Goal: Browse casually: Explore the website without a specific task or goal

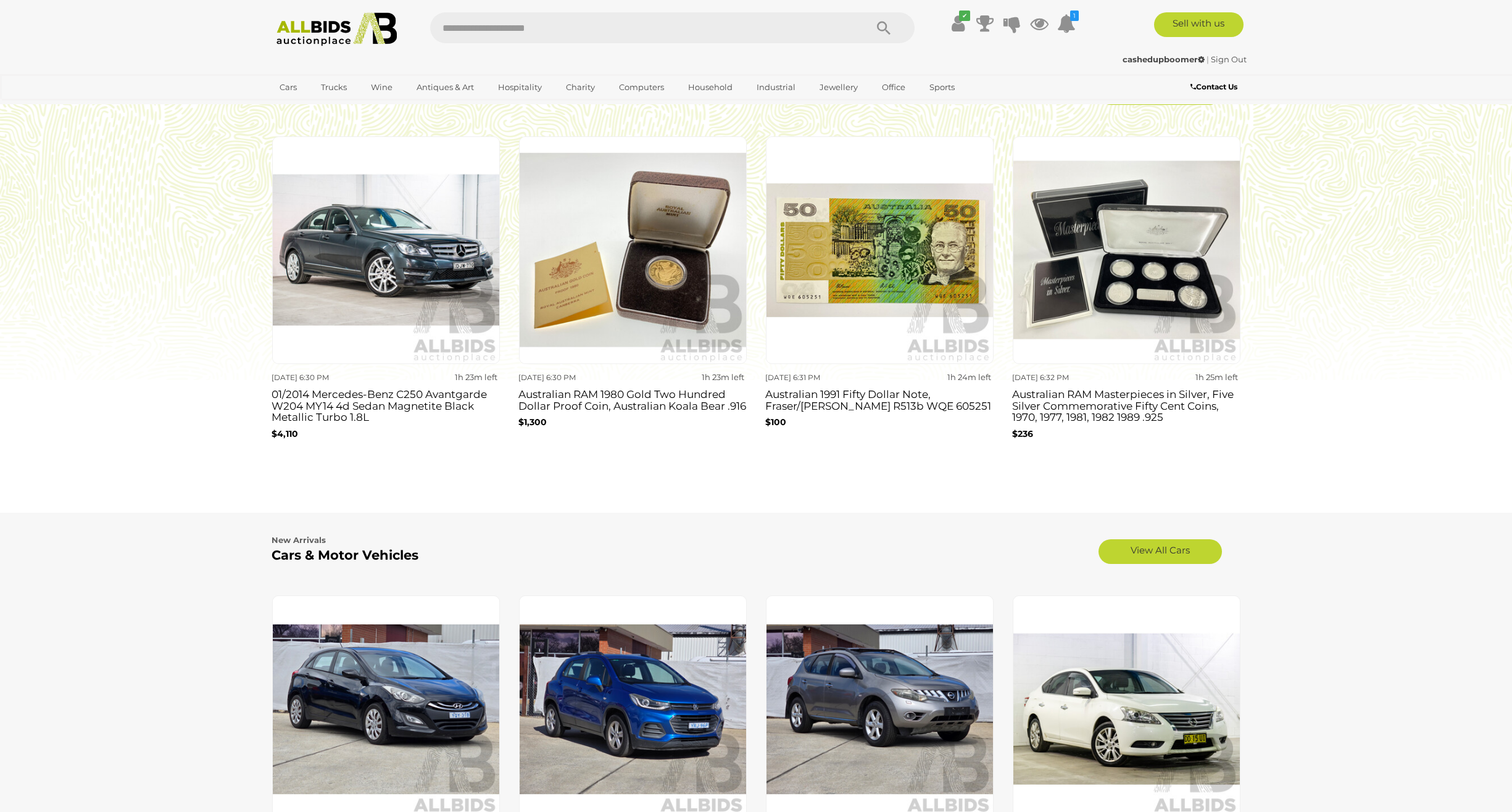
scroll to position [679, 0]
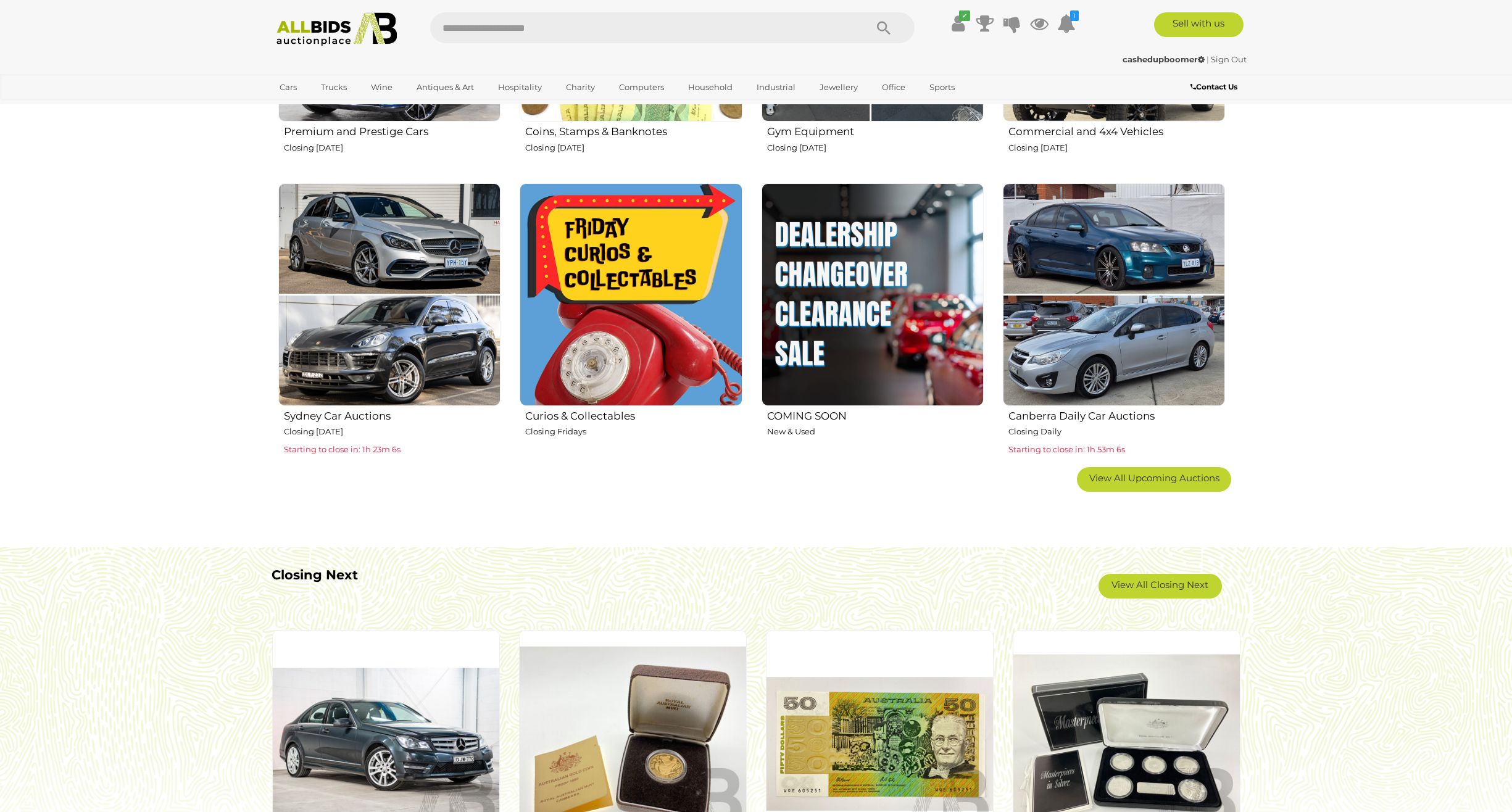
click at [608, 277] on img at bounding box center [631, 294] width 222 height 222
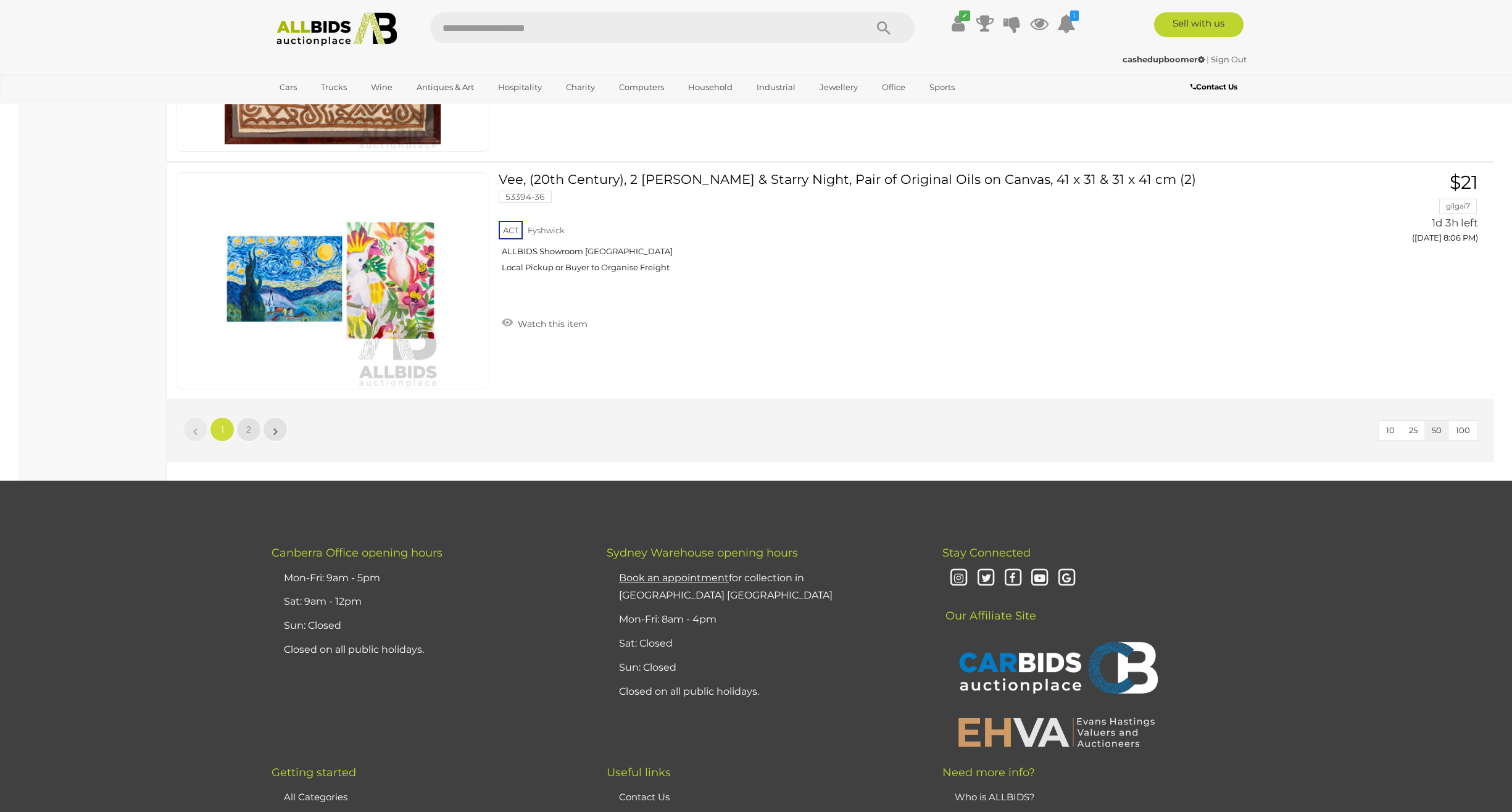
scroll to position [11666, 0]
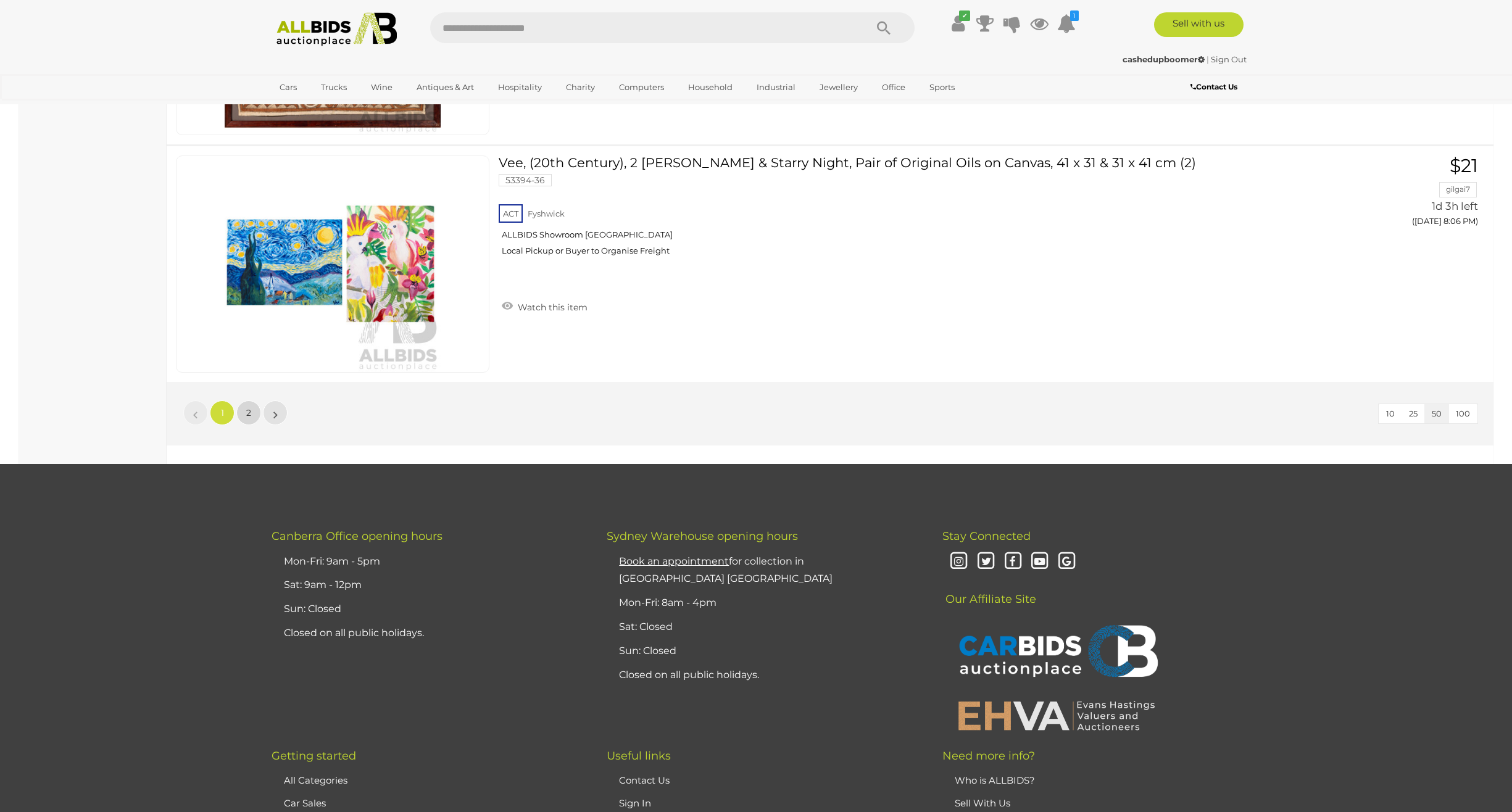
click at [256, 412] on link "2" at bounding box center [249, 413] width 25 height 25
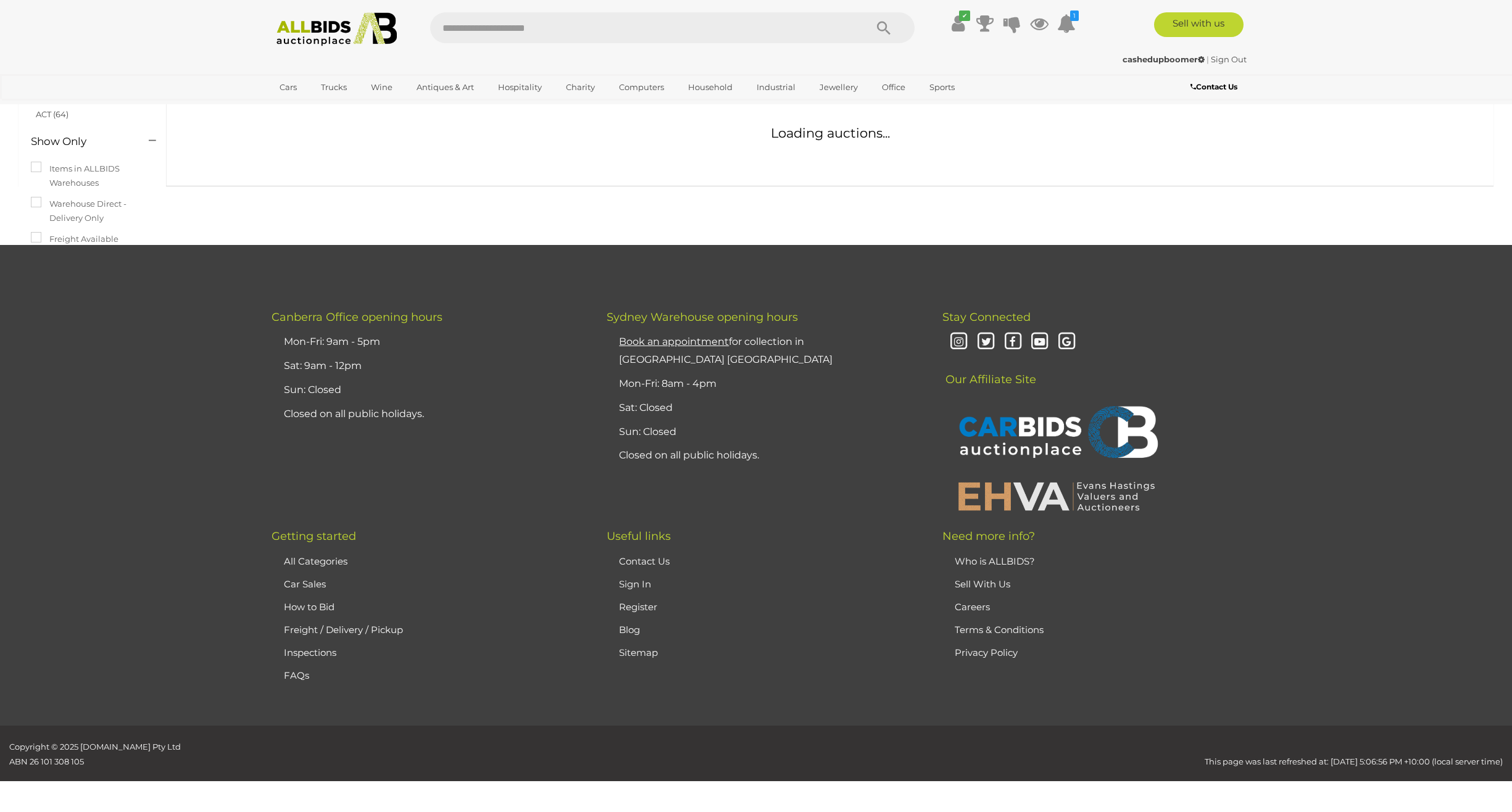
scroll to position [43, 0]
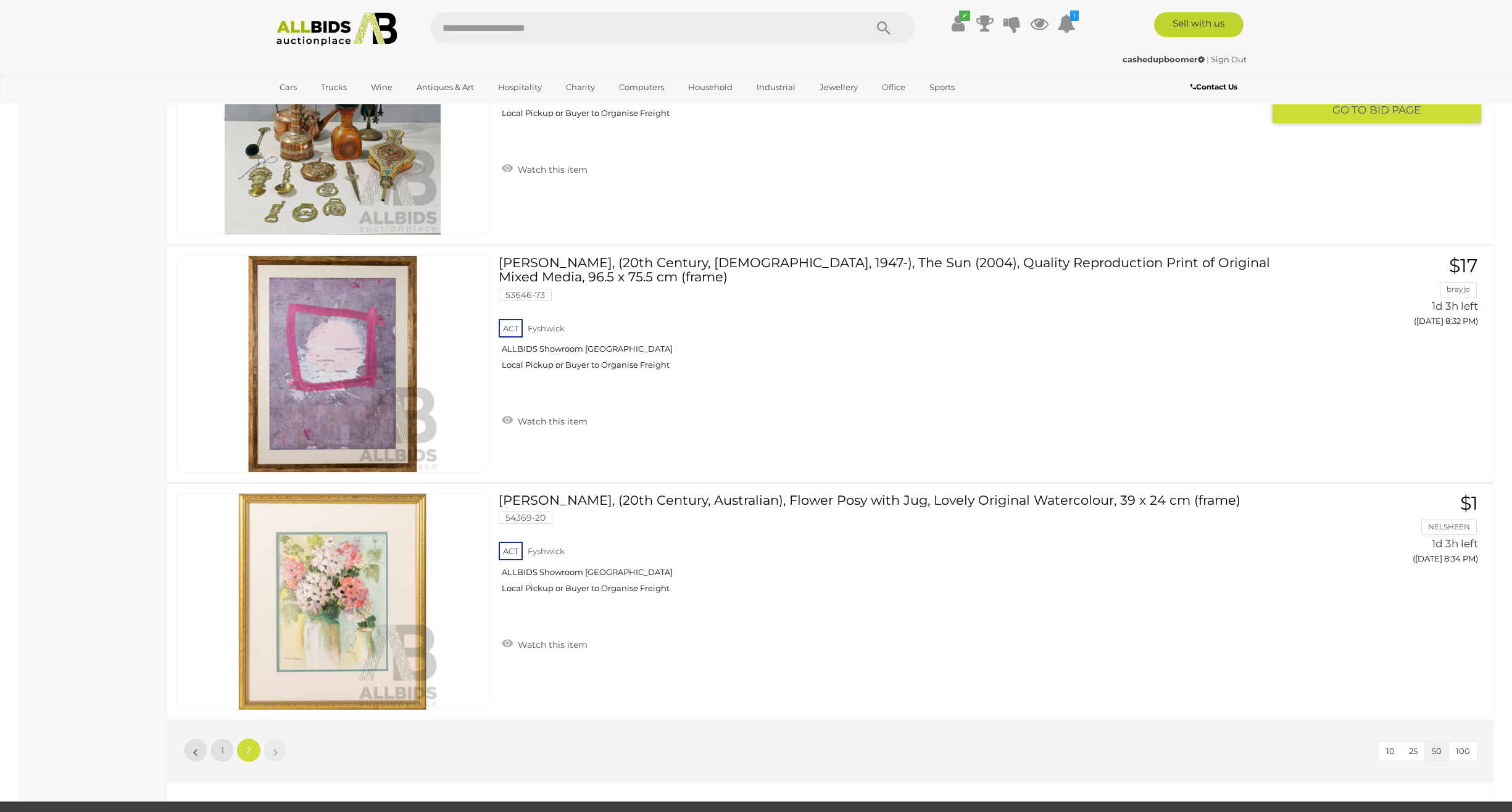
scroll to position [2820, 0]
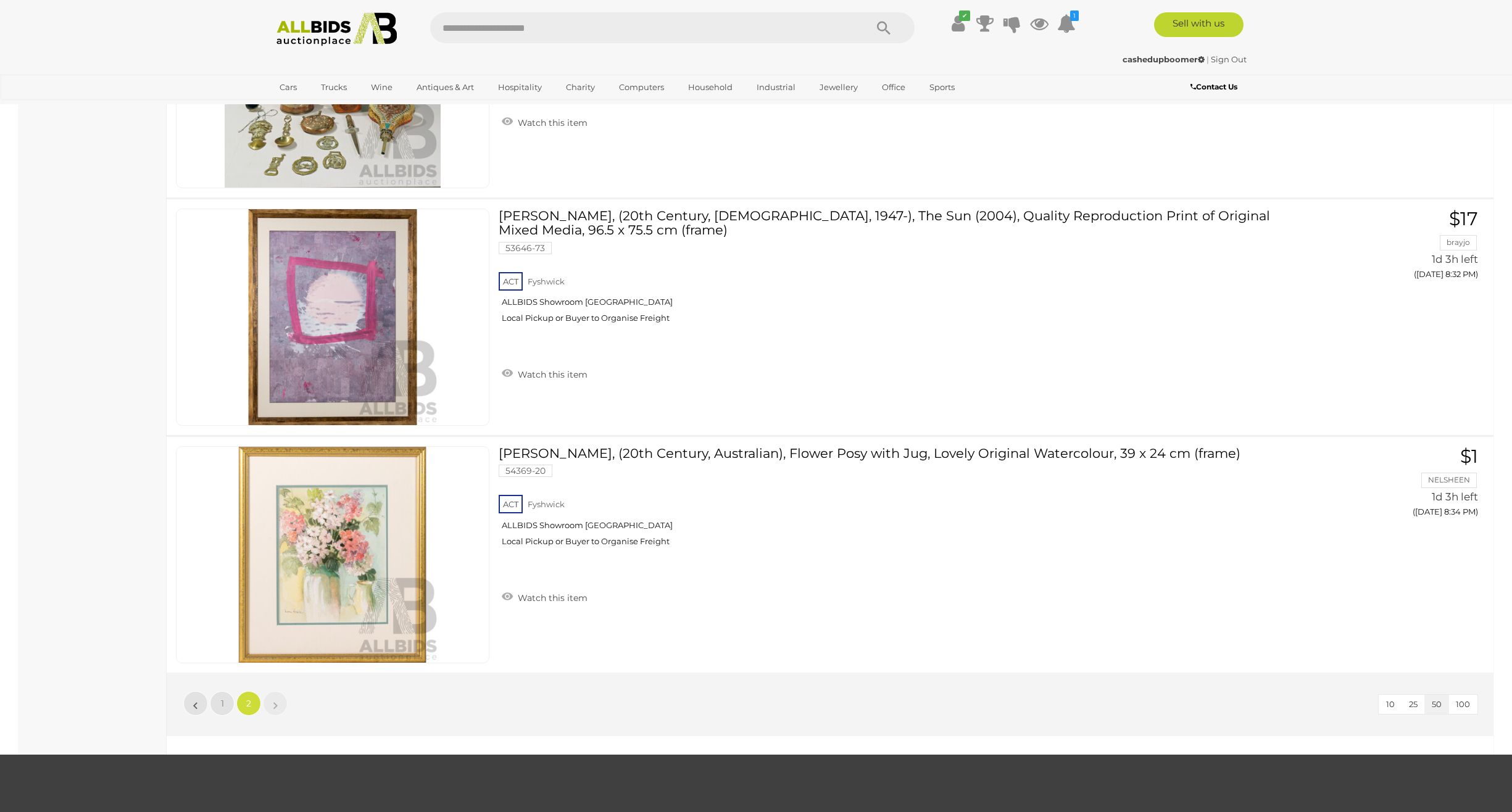
click at [333, 32] on img at bounding box center [337, 30] width 134 height 34
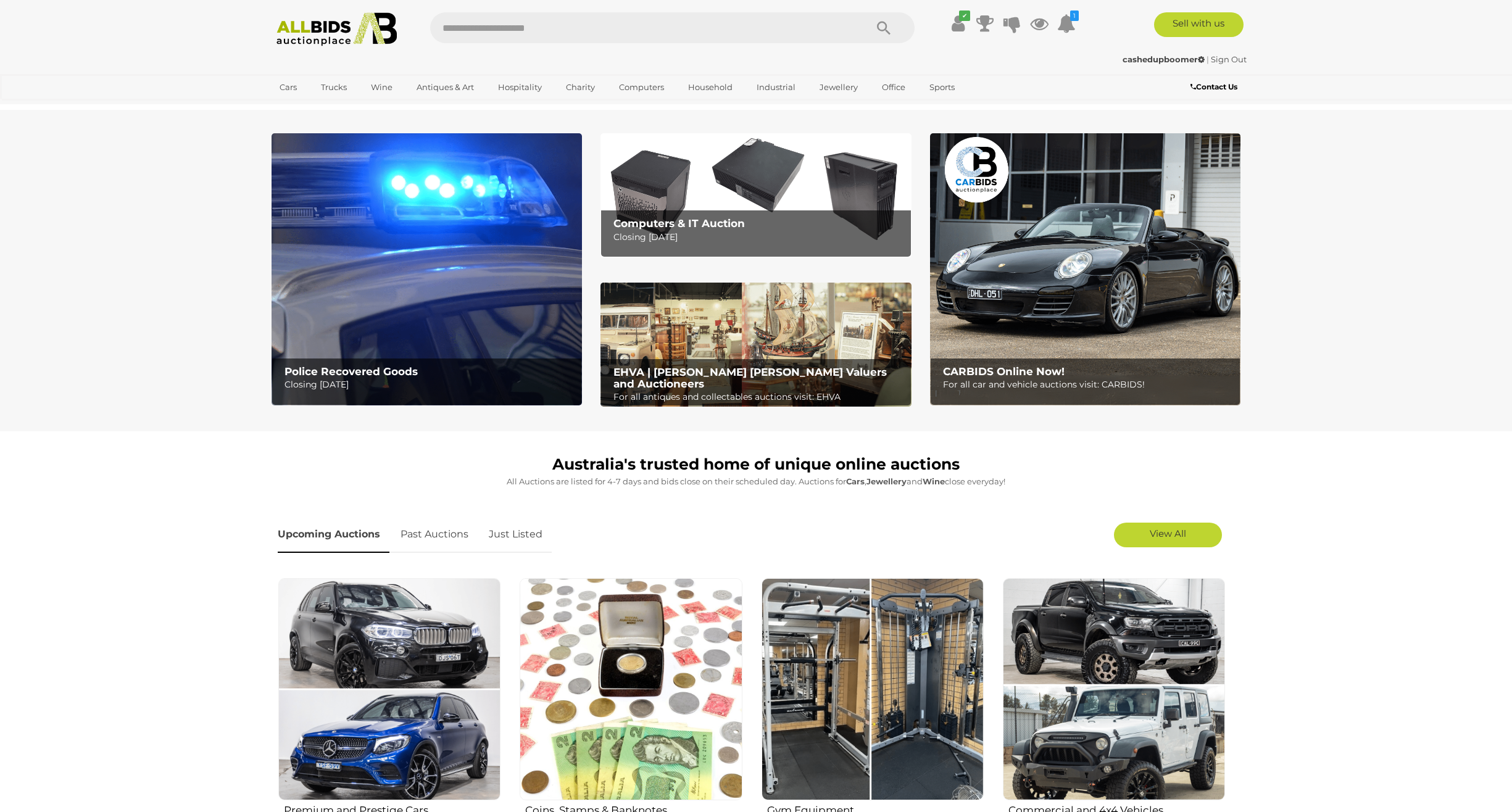
scroll to position [370, 0]
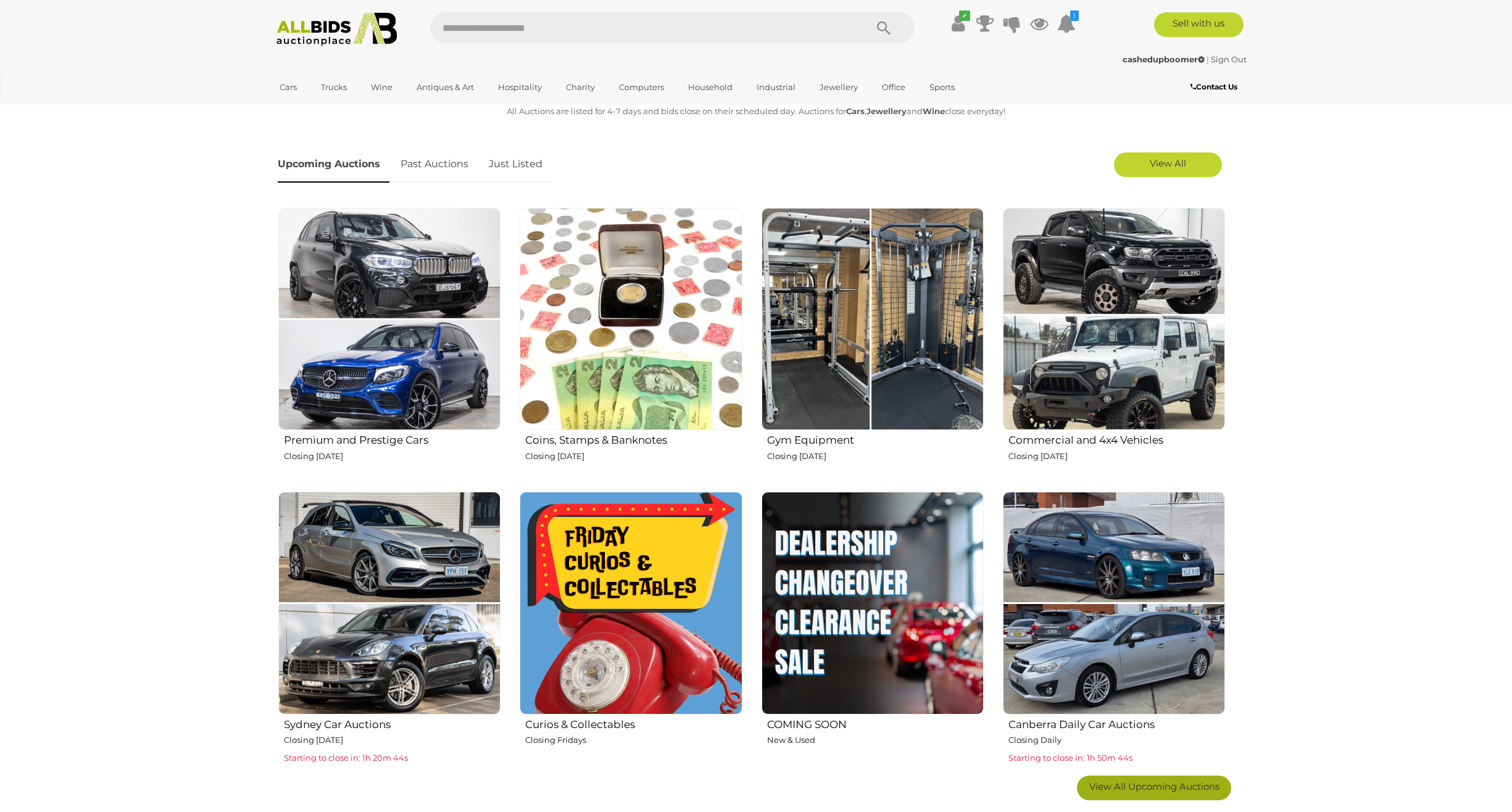
click at [1171, 793] on link "View All Upcoming Auctions" at bounding box center [1154, 788] width 155 height 25
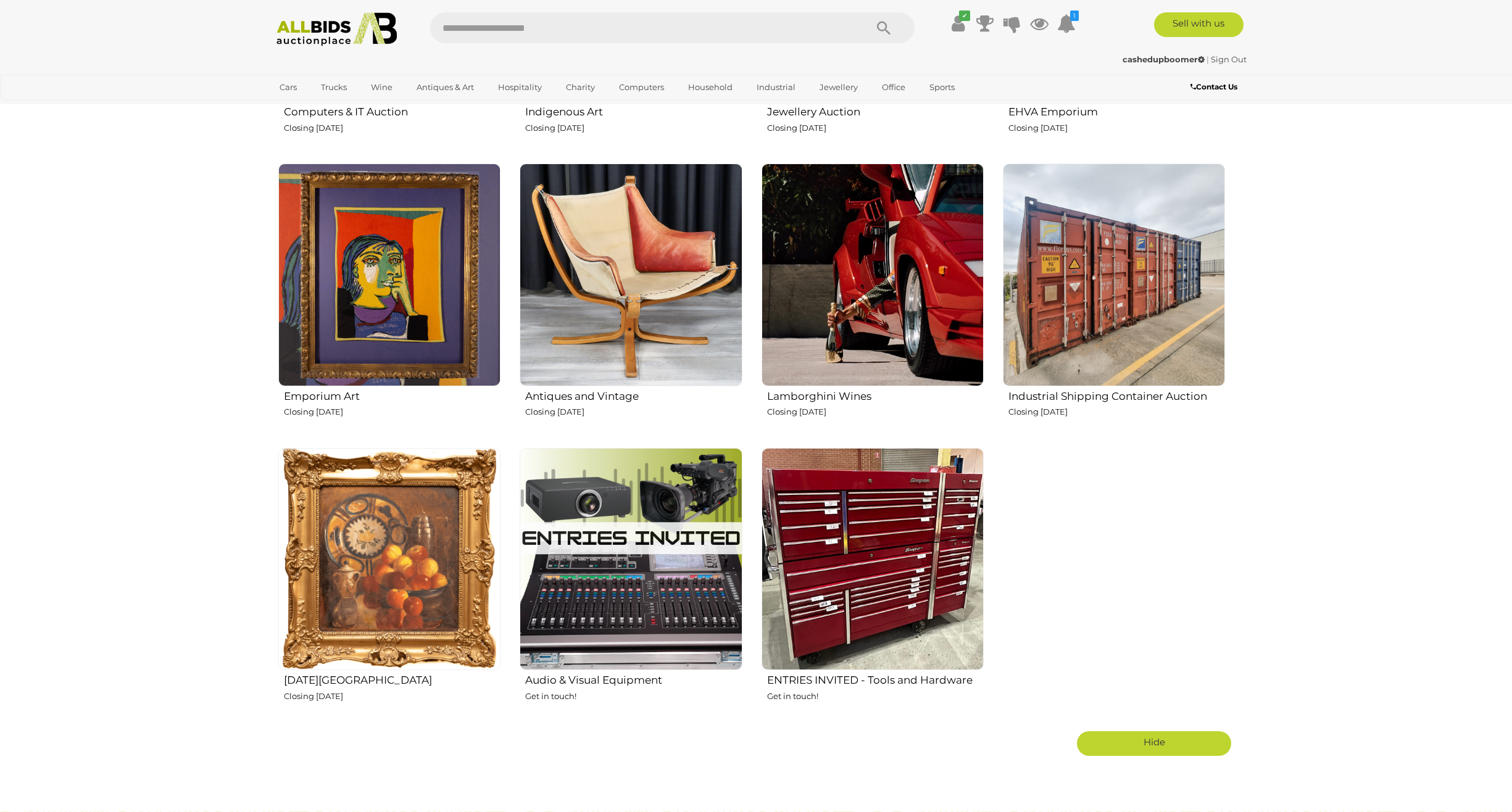
scroll to position [1852, 0]
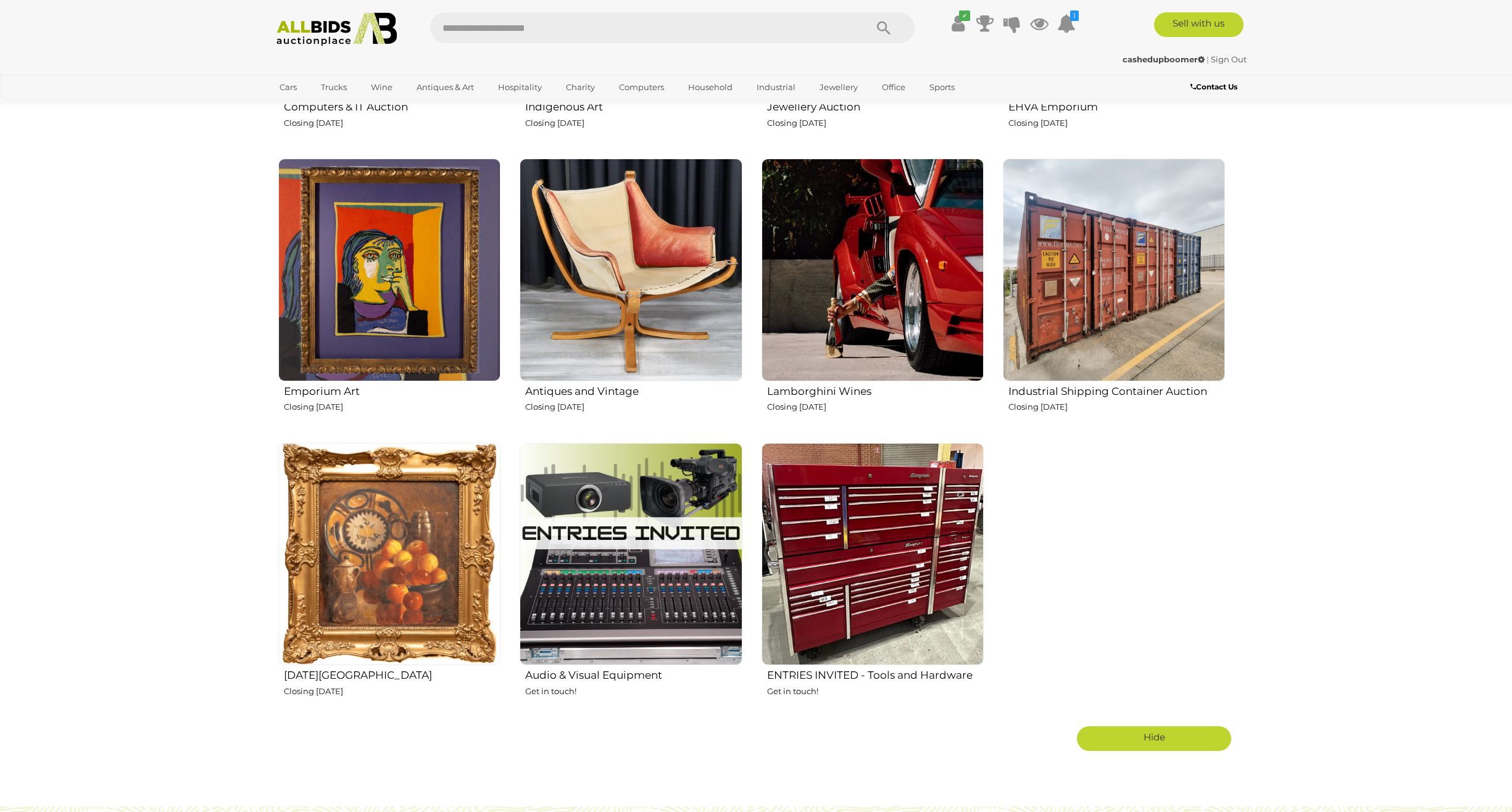
click at [387, 558] on img at bounding box center [389, 553] width 222 height 222
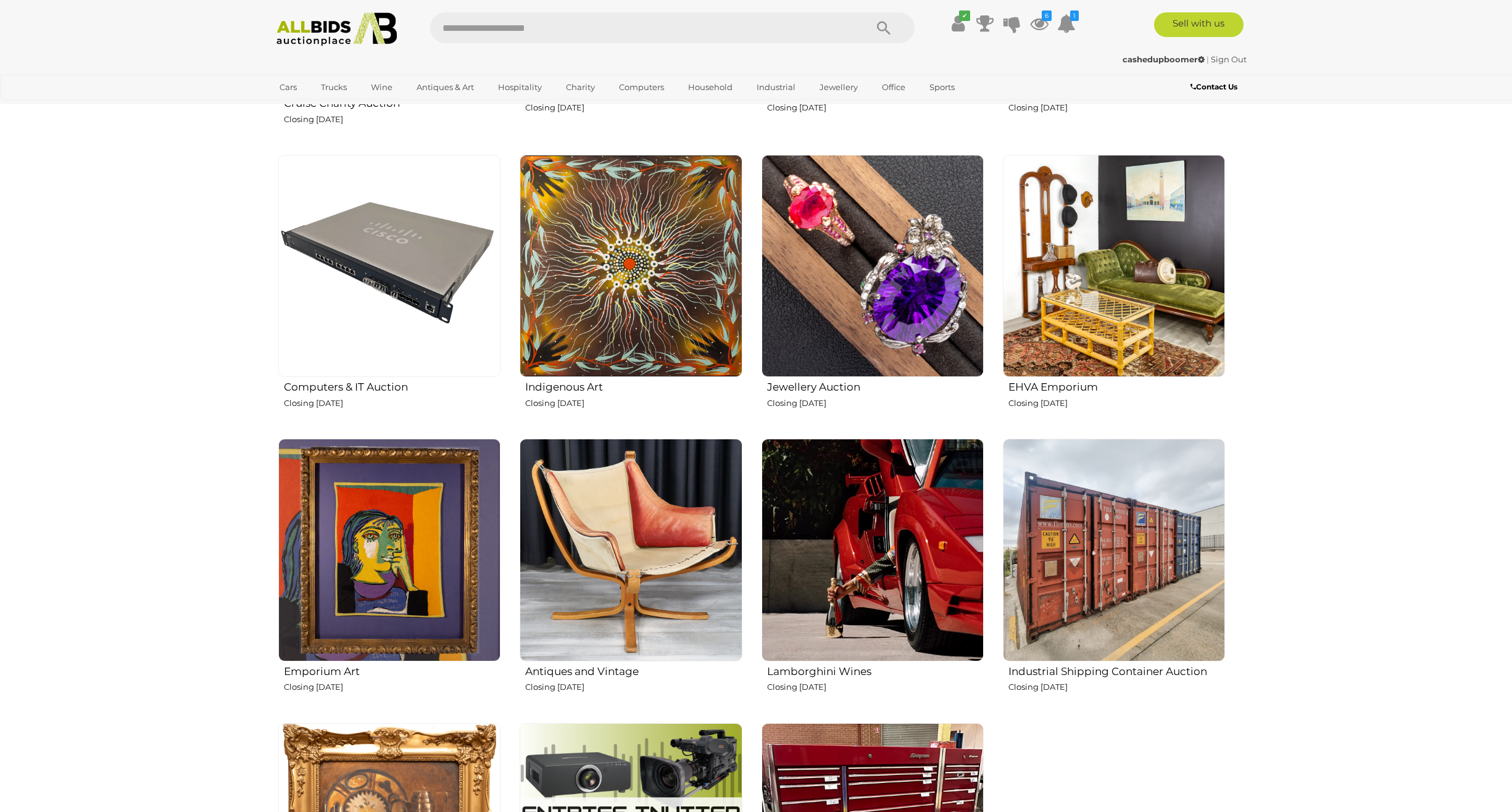
scroll to position [1543, 0]
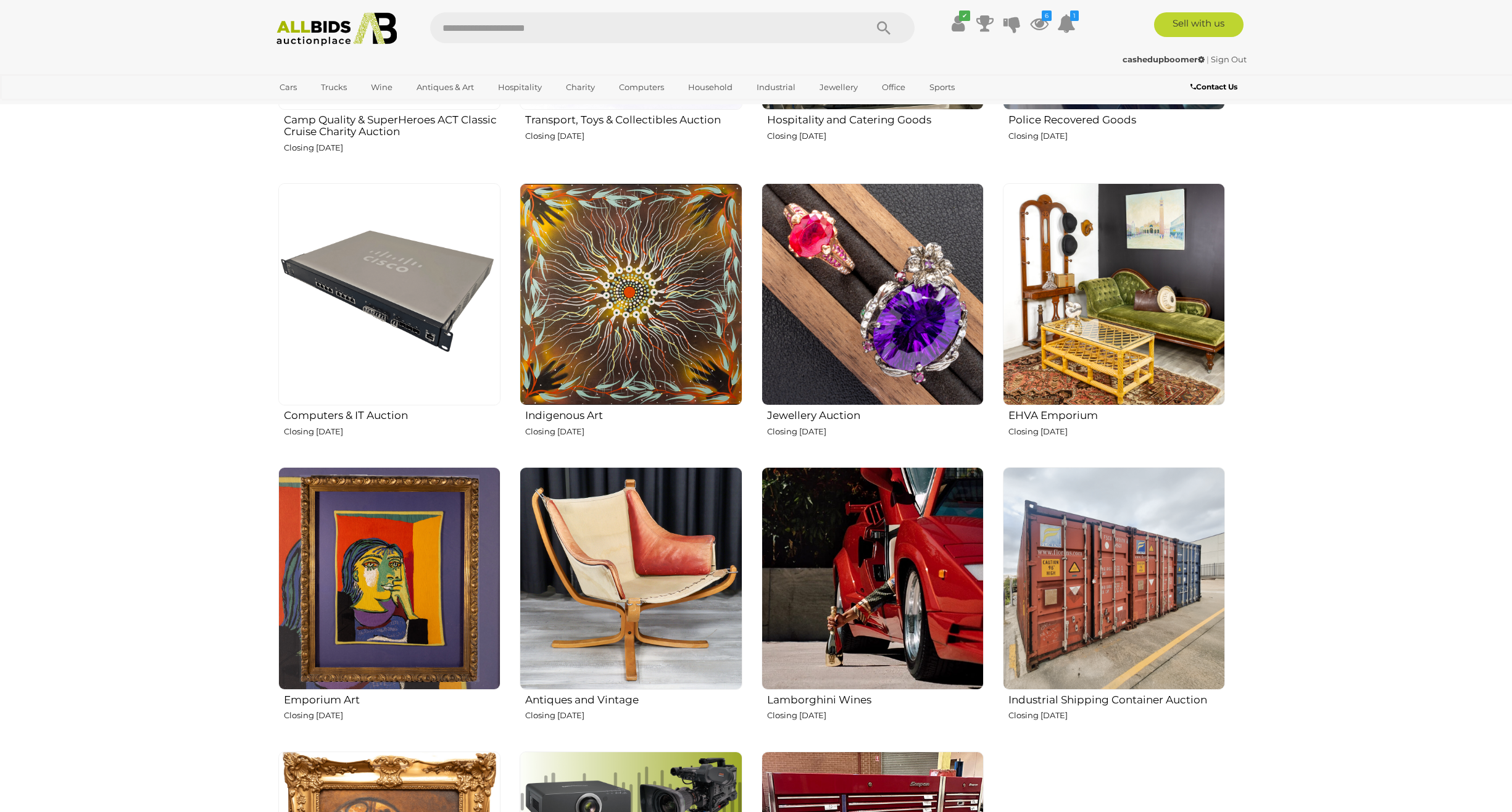
click at [1182, 253] on img at bounding box center [1113, 294] width 222 height 222
click at [642, 620] on img at bounding box center [631, 578] width 222 height 222
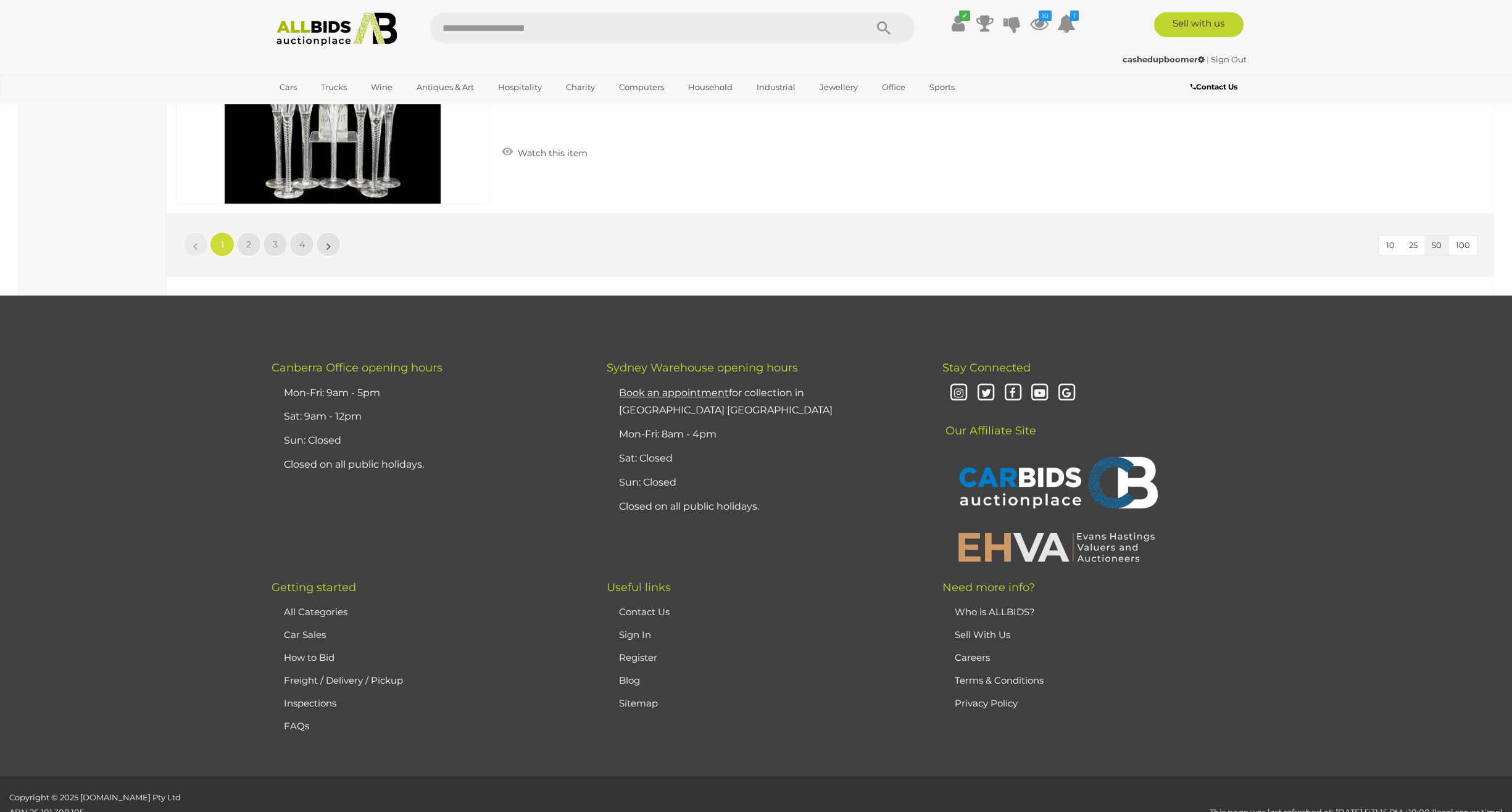
scroll to position [11851, 0]
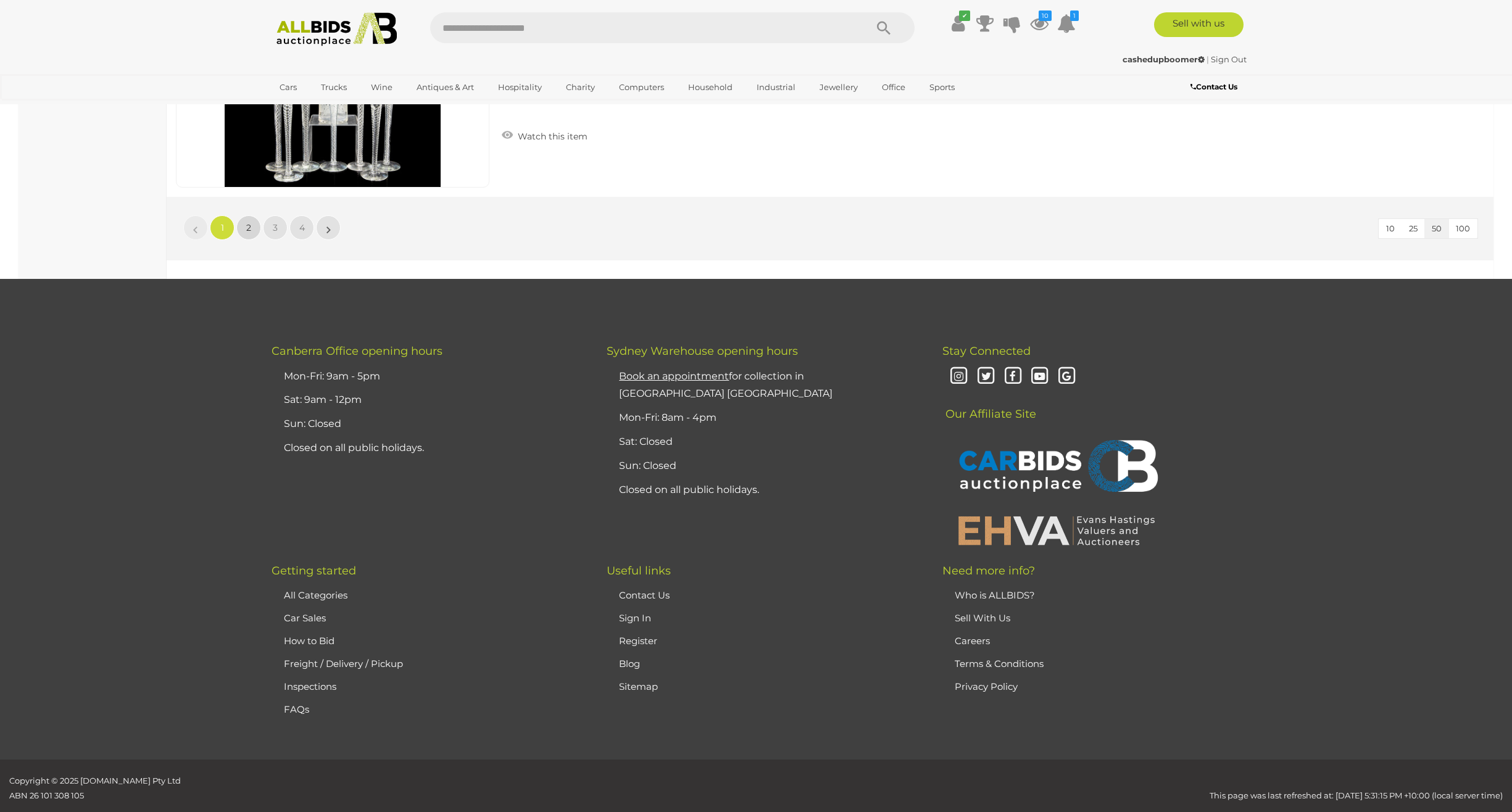
click at [245, 228] on link "2" at bounding box center [249, 228] width 25 height 25
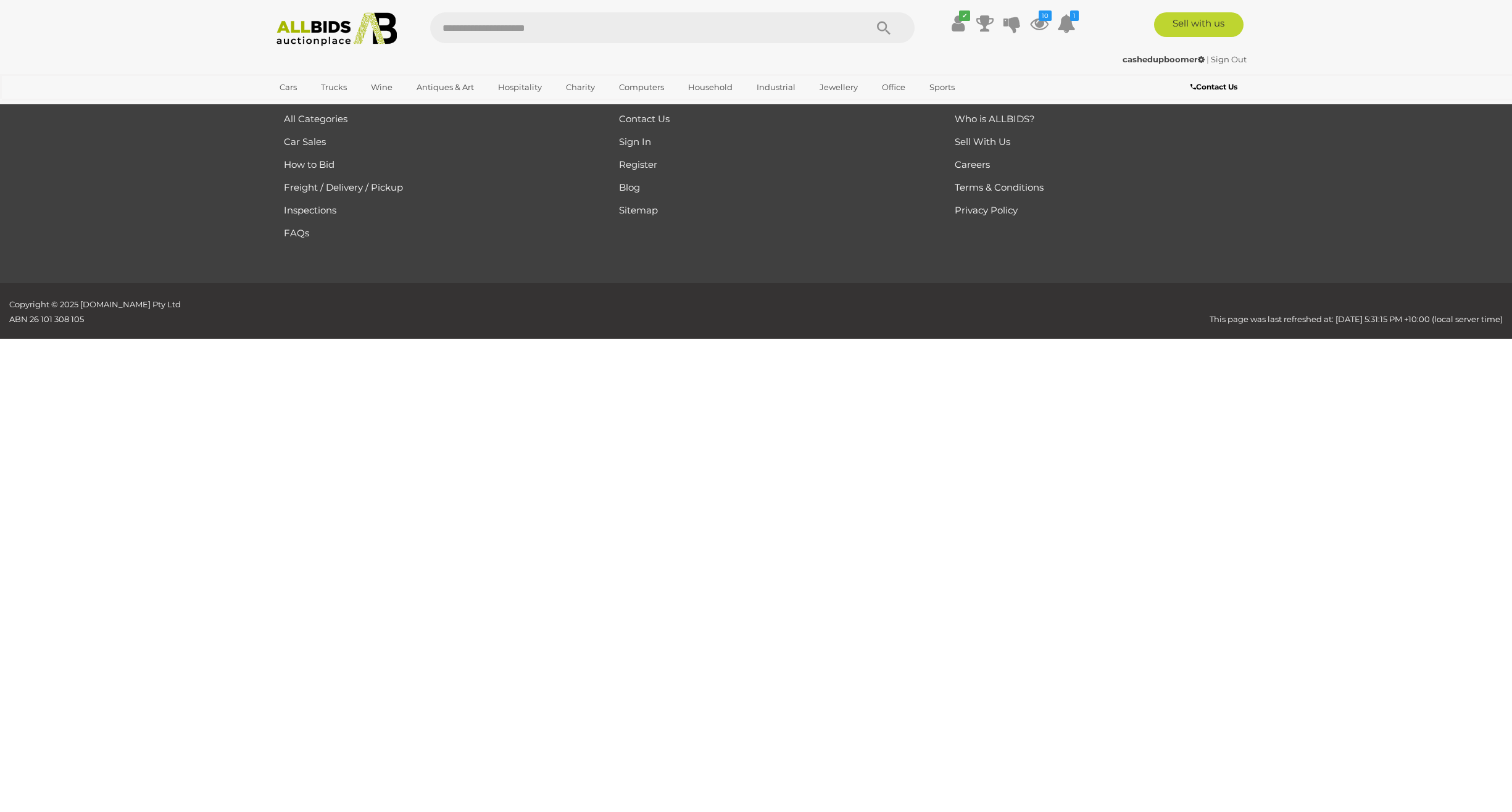
scroll to position [43, 0]
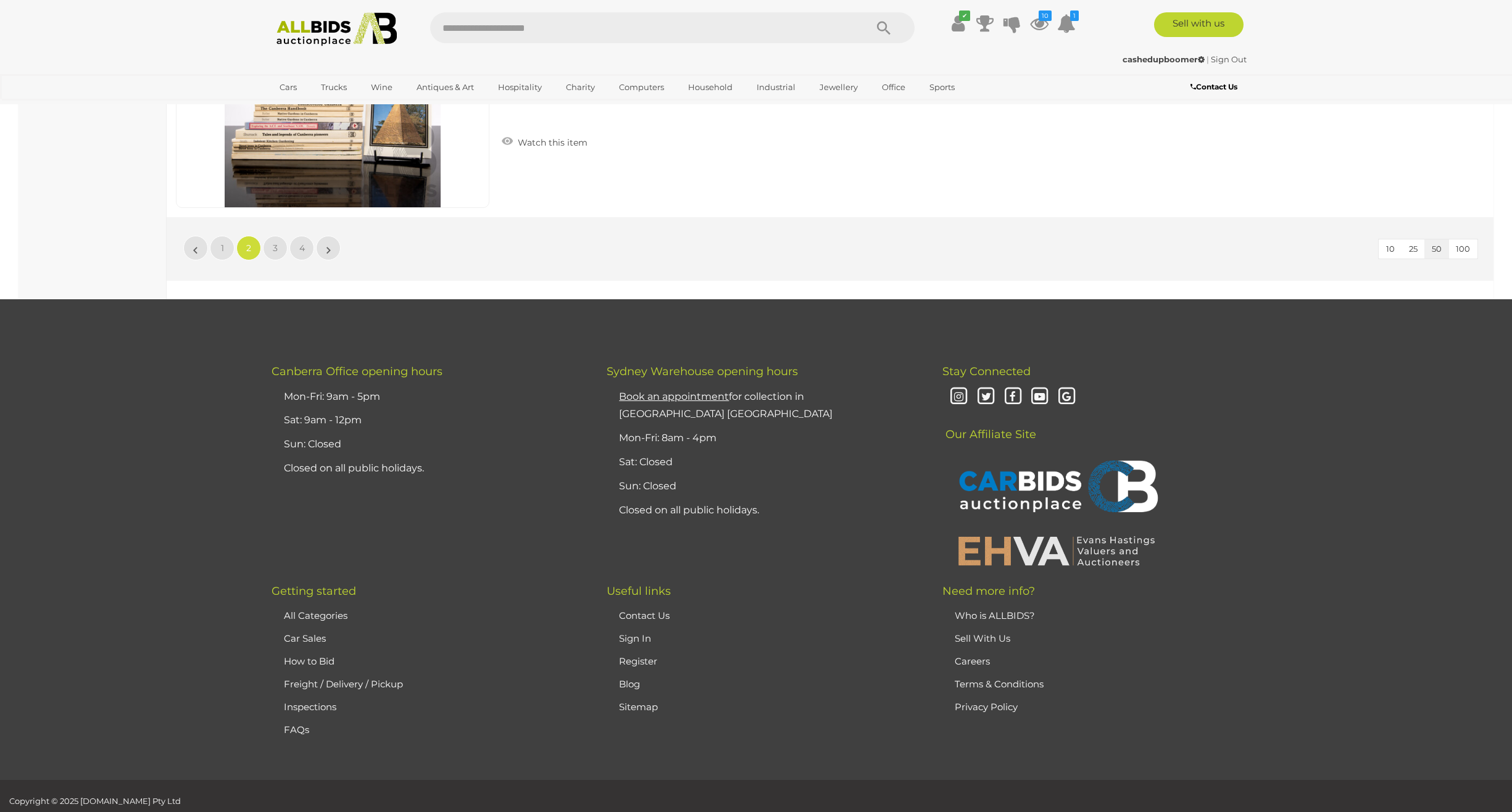
scroll to position [11832, 0]
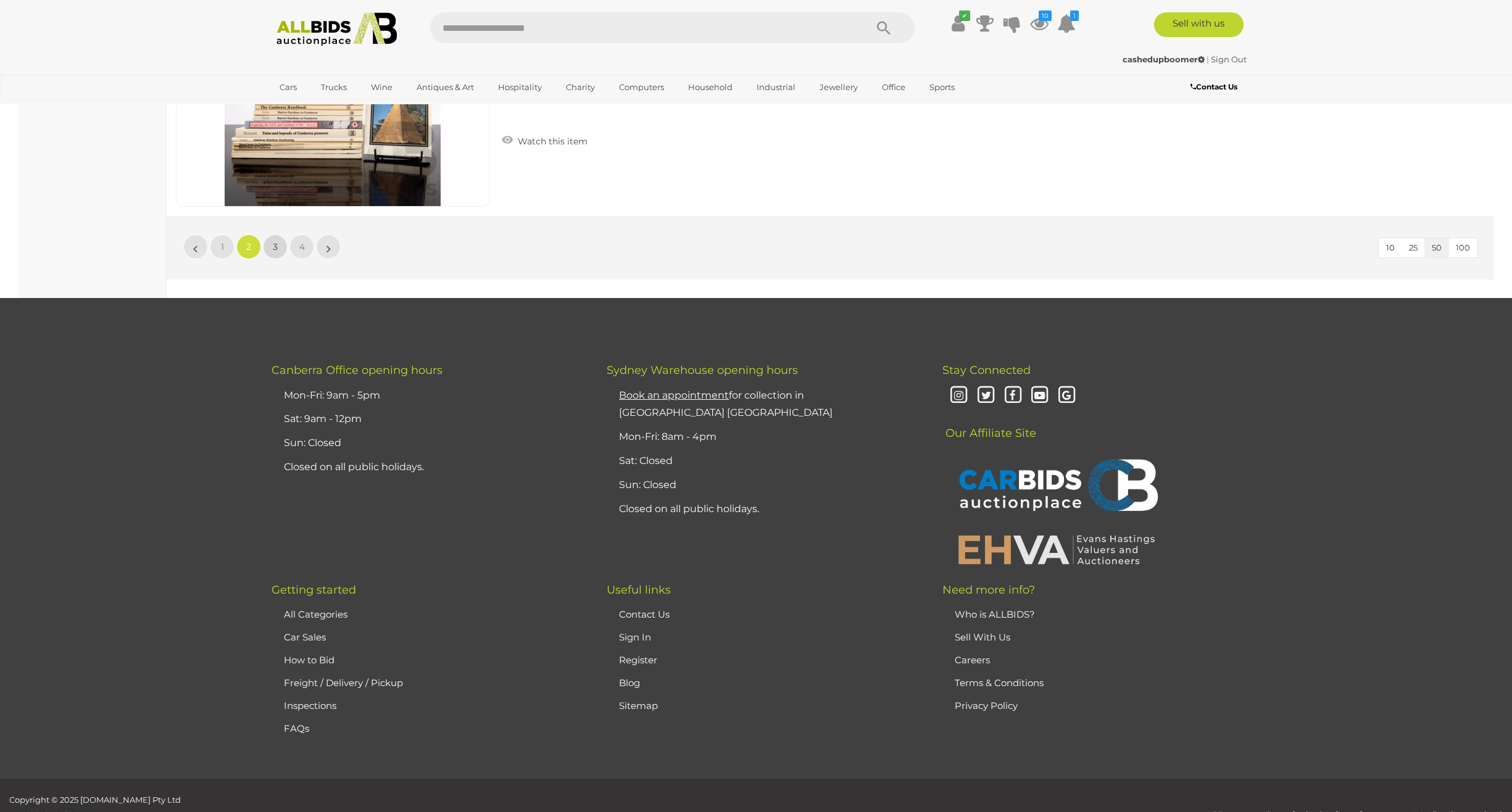
click at [272, 249] on link "3" at bounding box center [276, 247] width 25 height 25
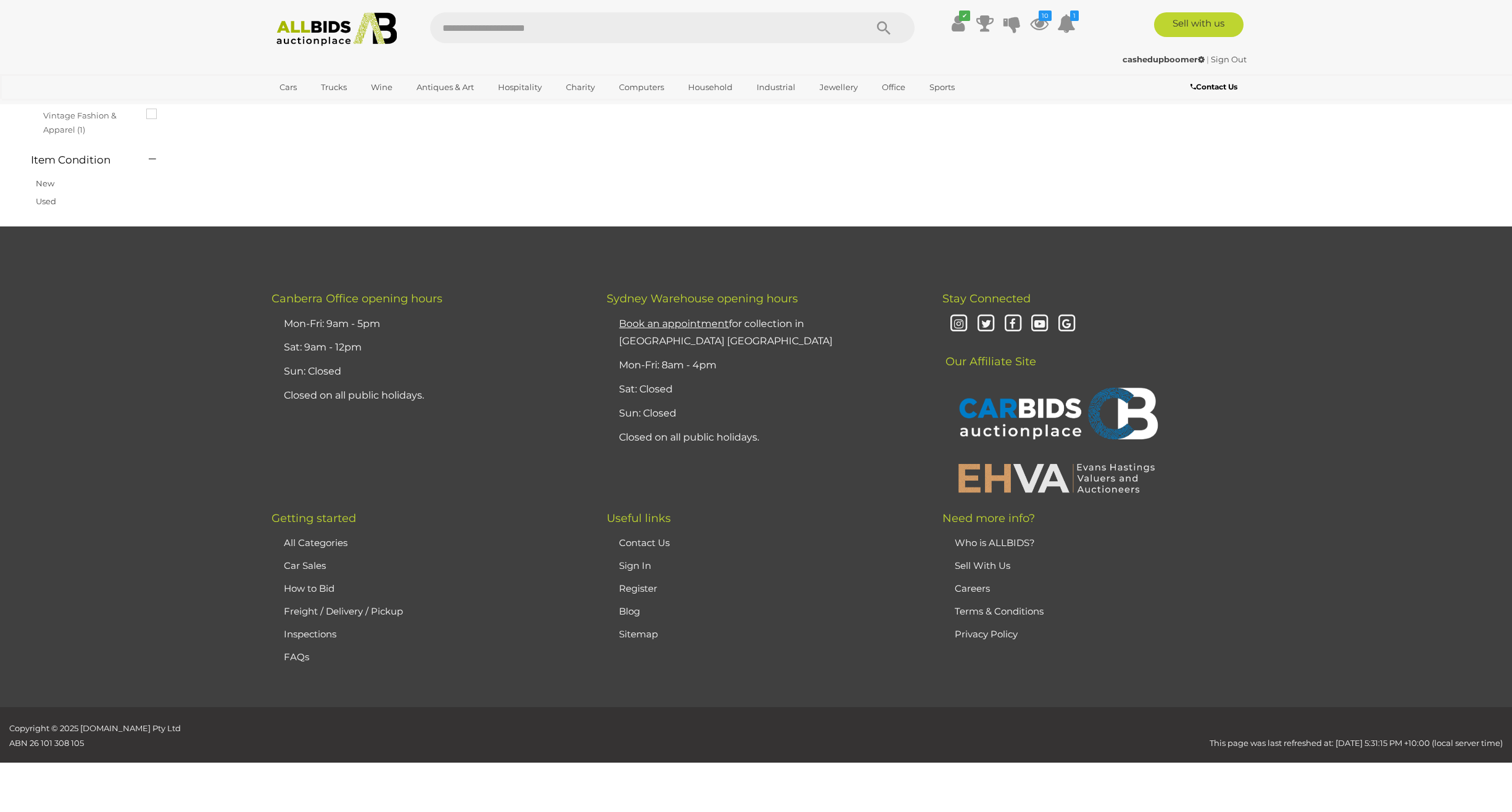
scroll to position [43, 0]
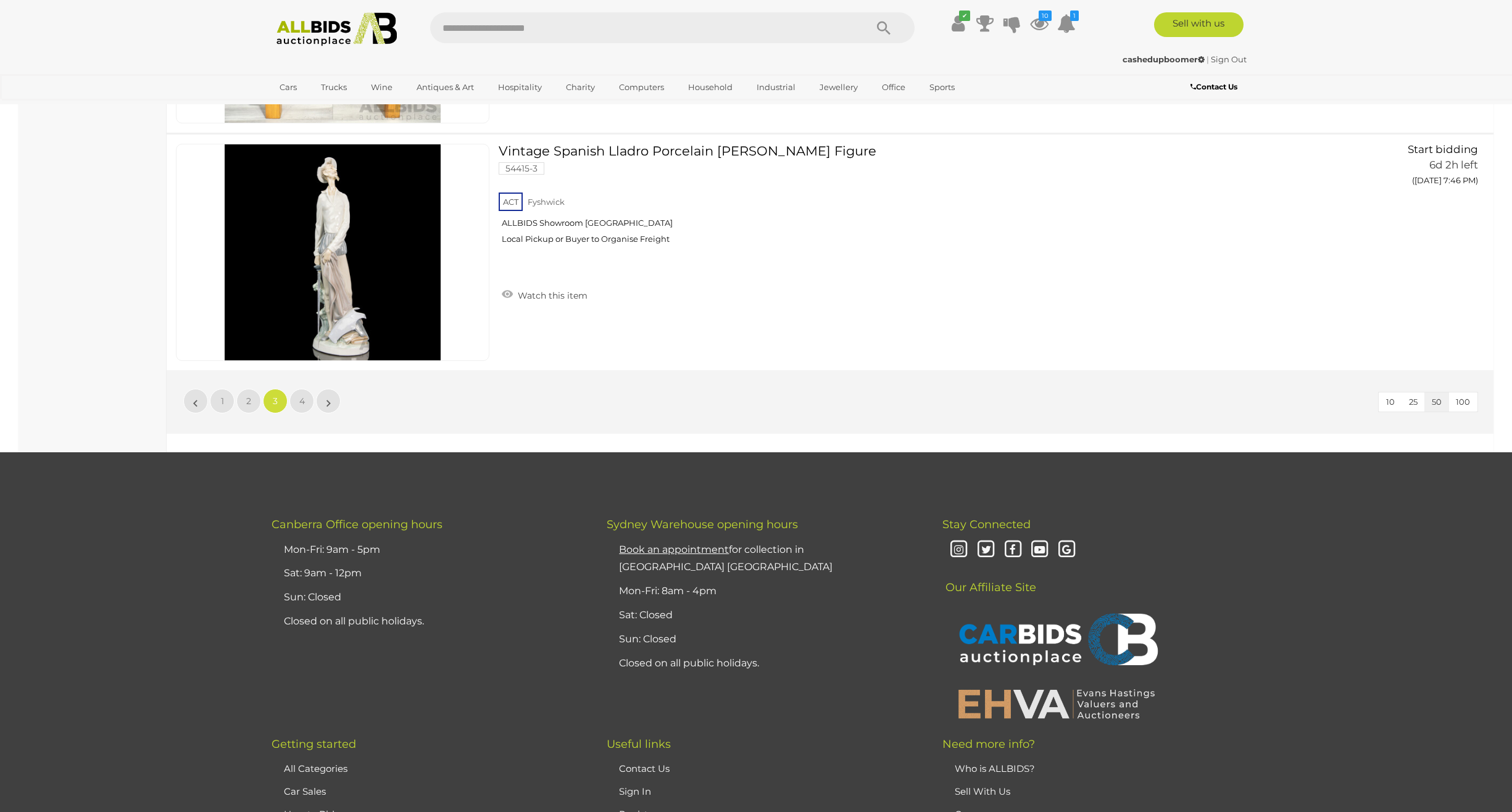
scroll to position [11884, 0]
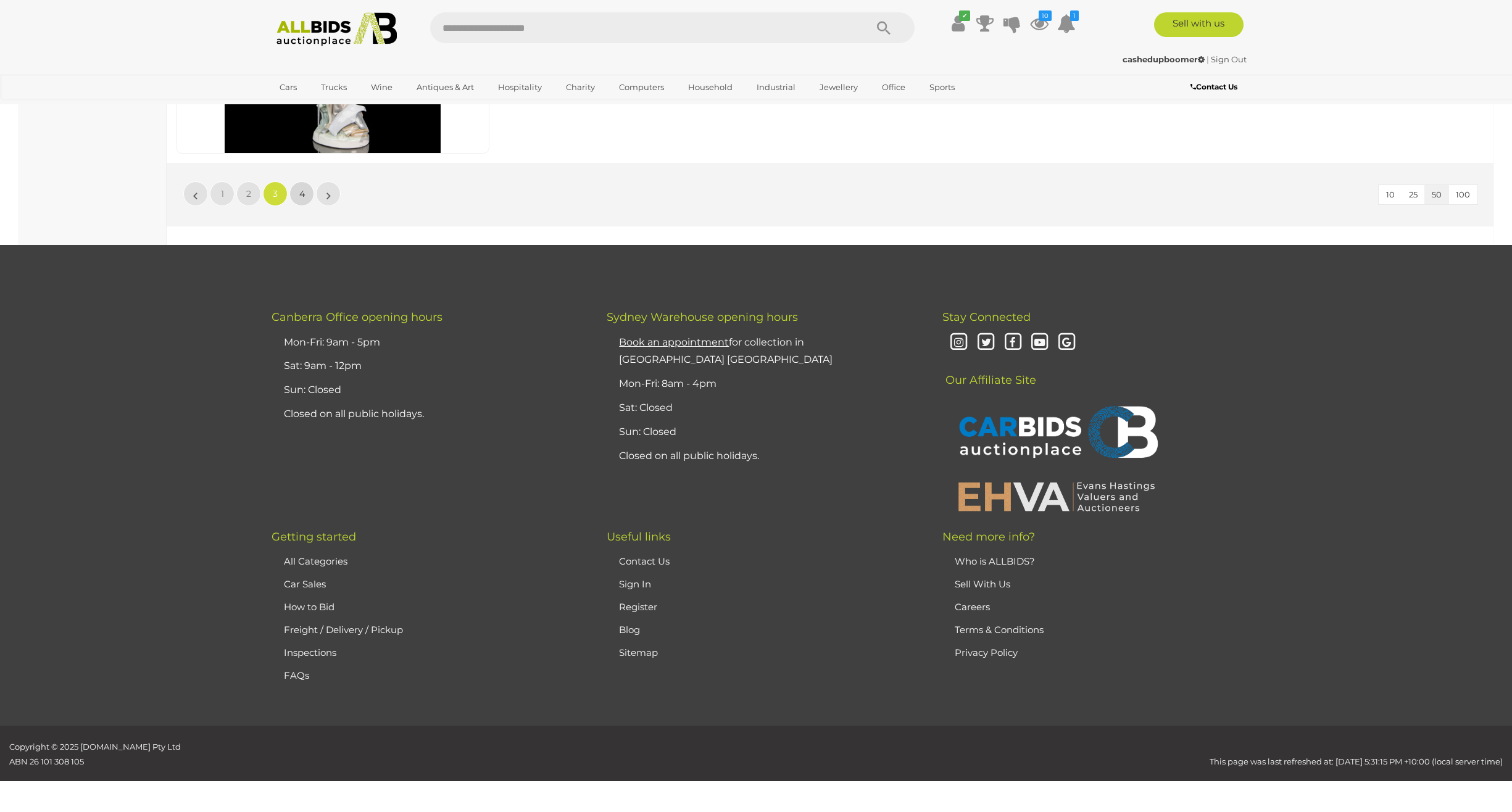
click at [304, 201] on link "4" at bounding box center [301, 194] width 25 height 25
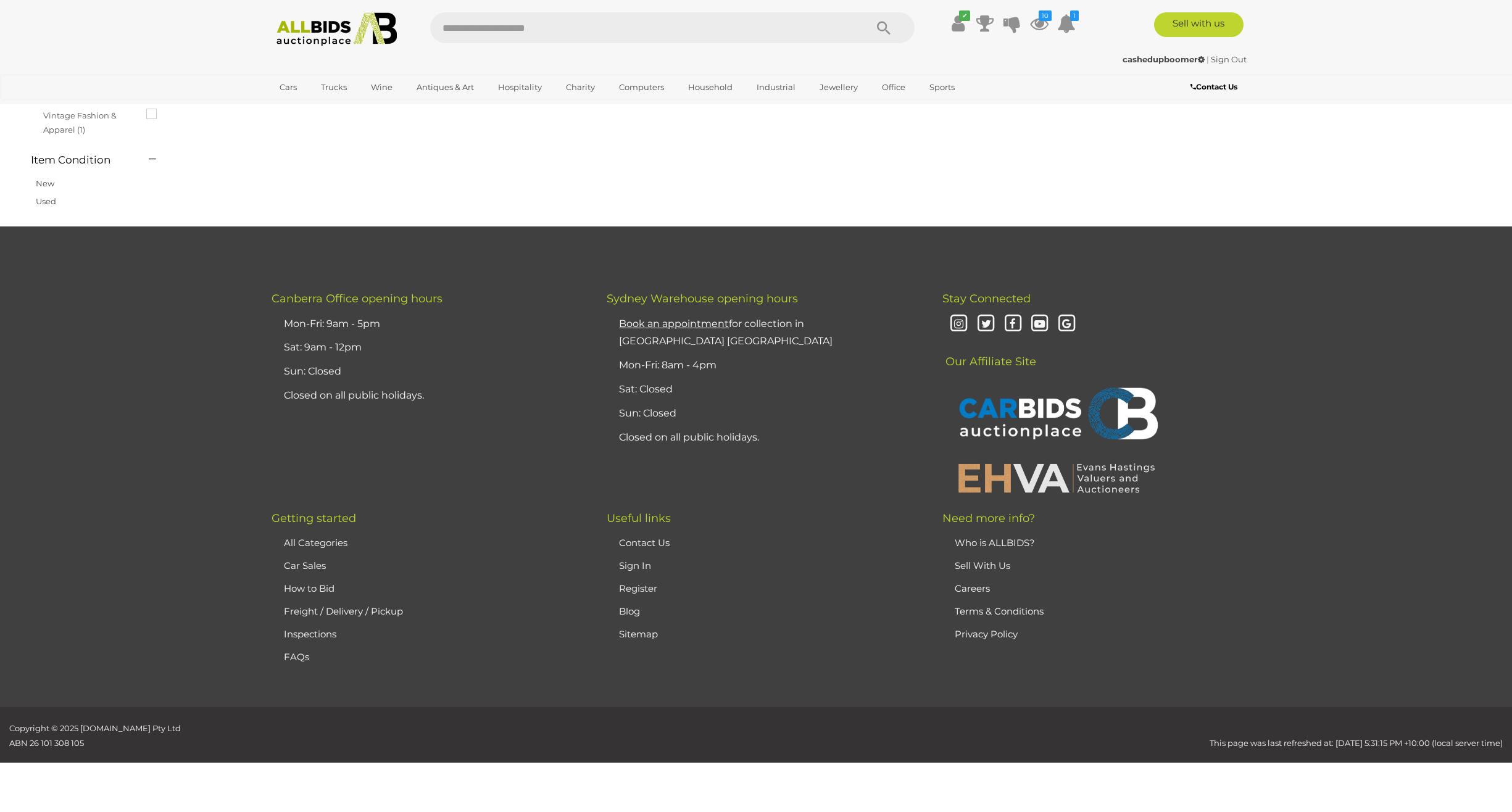
scroll to position [43, 0]
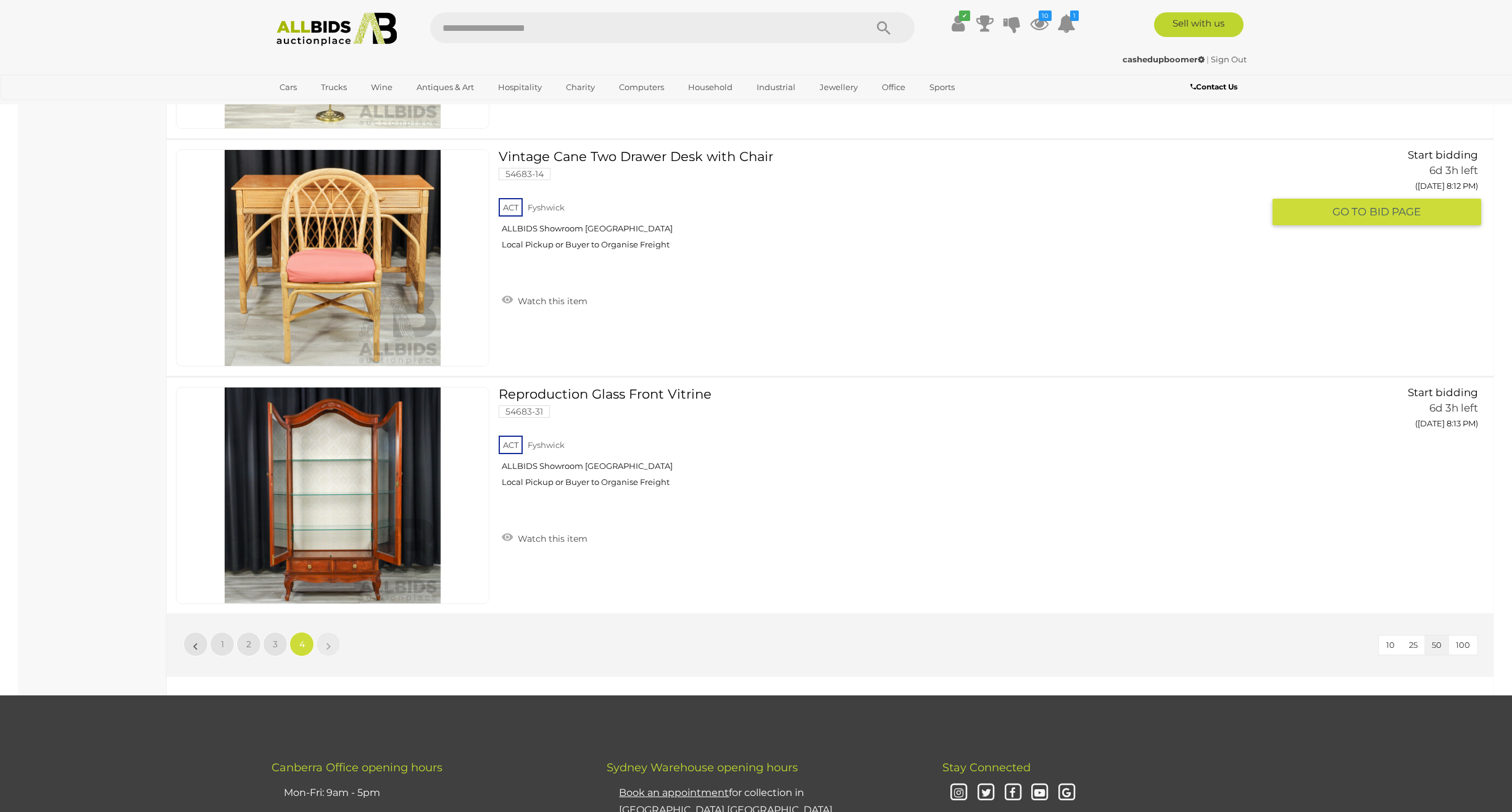
scroll to position [7406, 0]
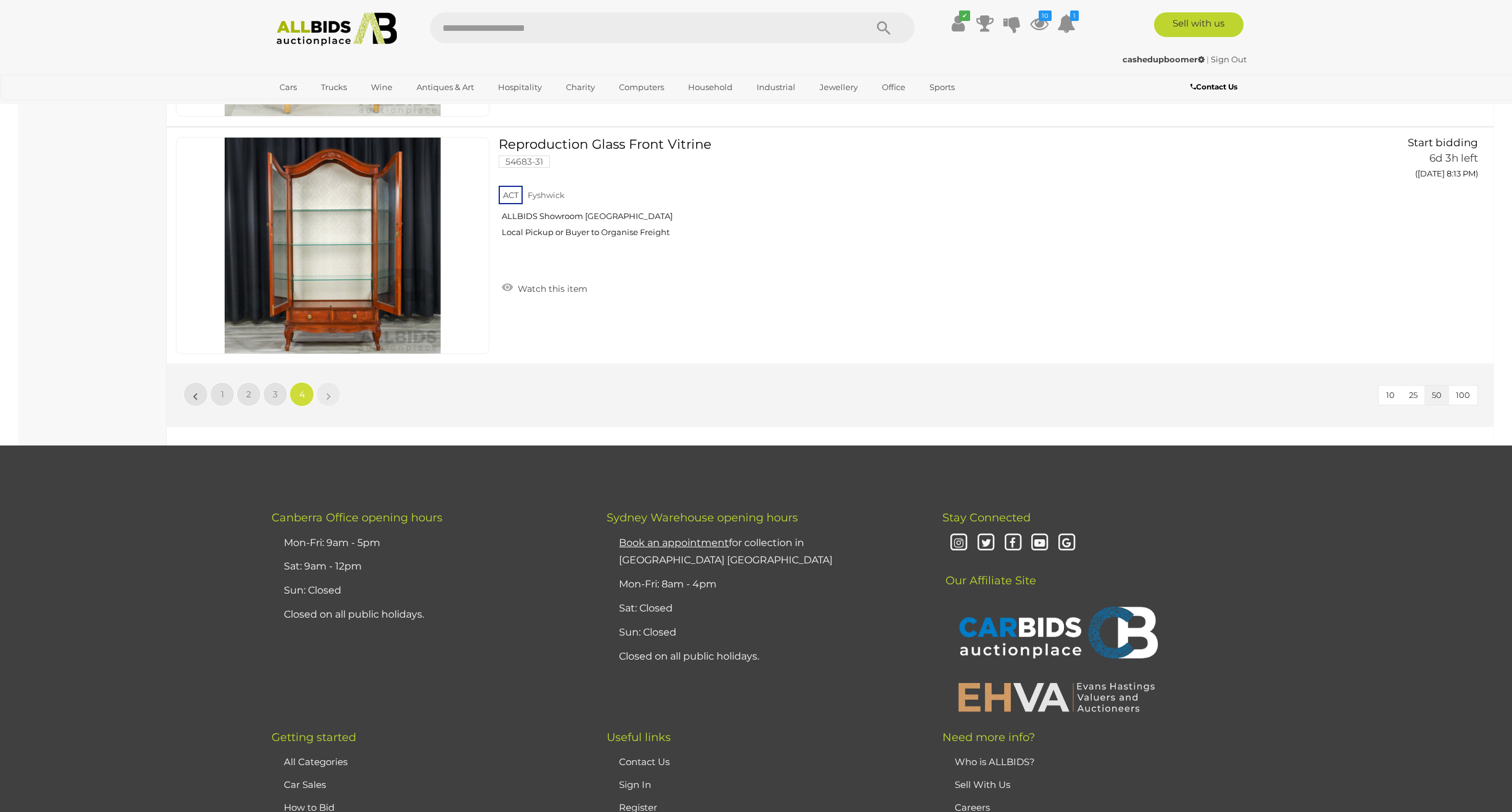
click at [329, 30] on img at bounding box center [337, 30] width 134 height 34
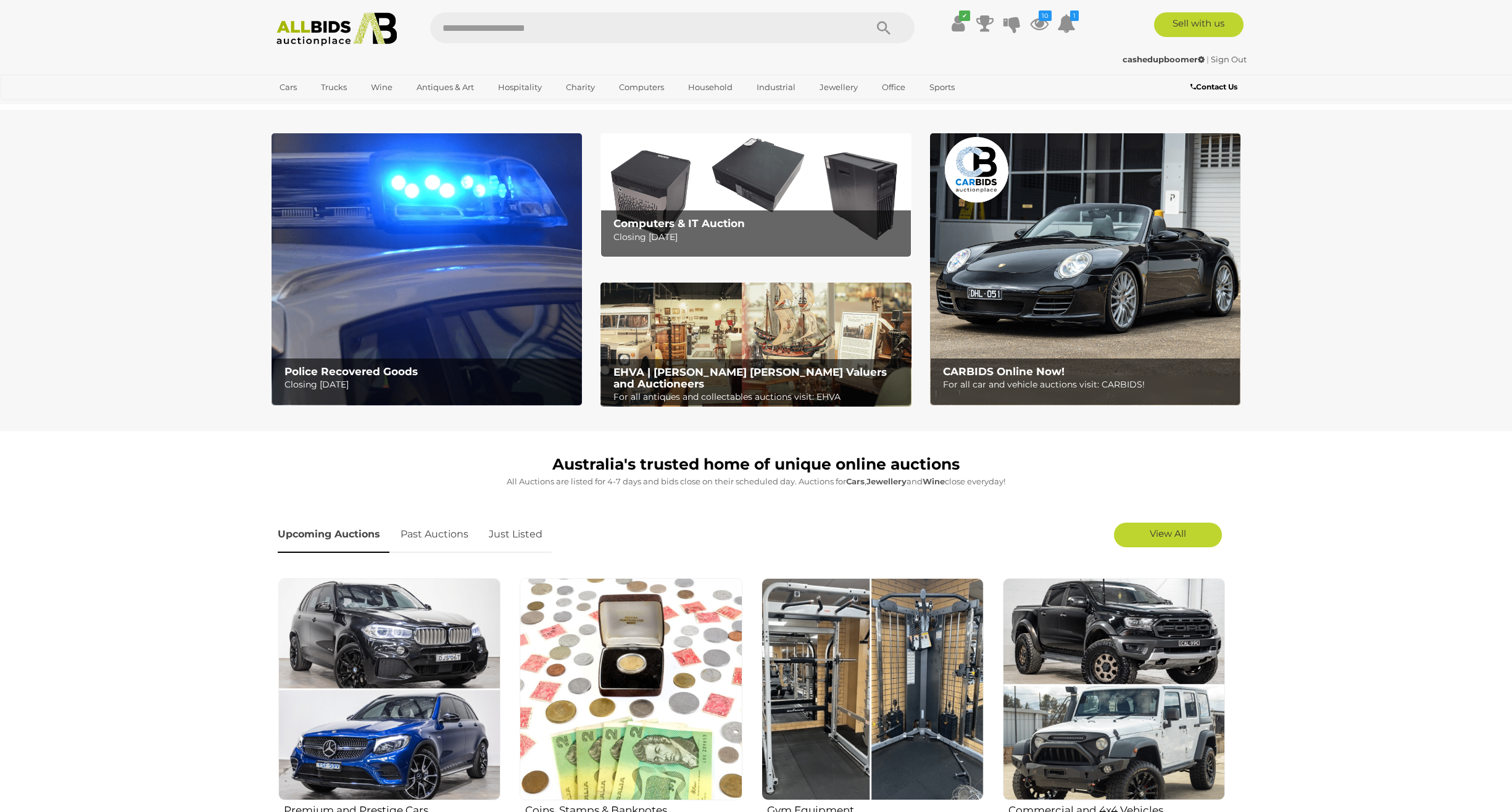
click at [764, 158] on img at bounding box center [755, 196] width 310 height 124
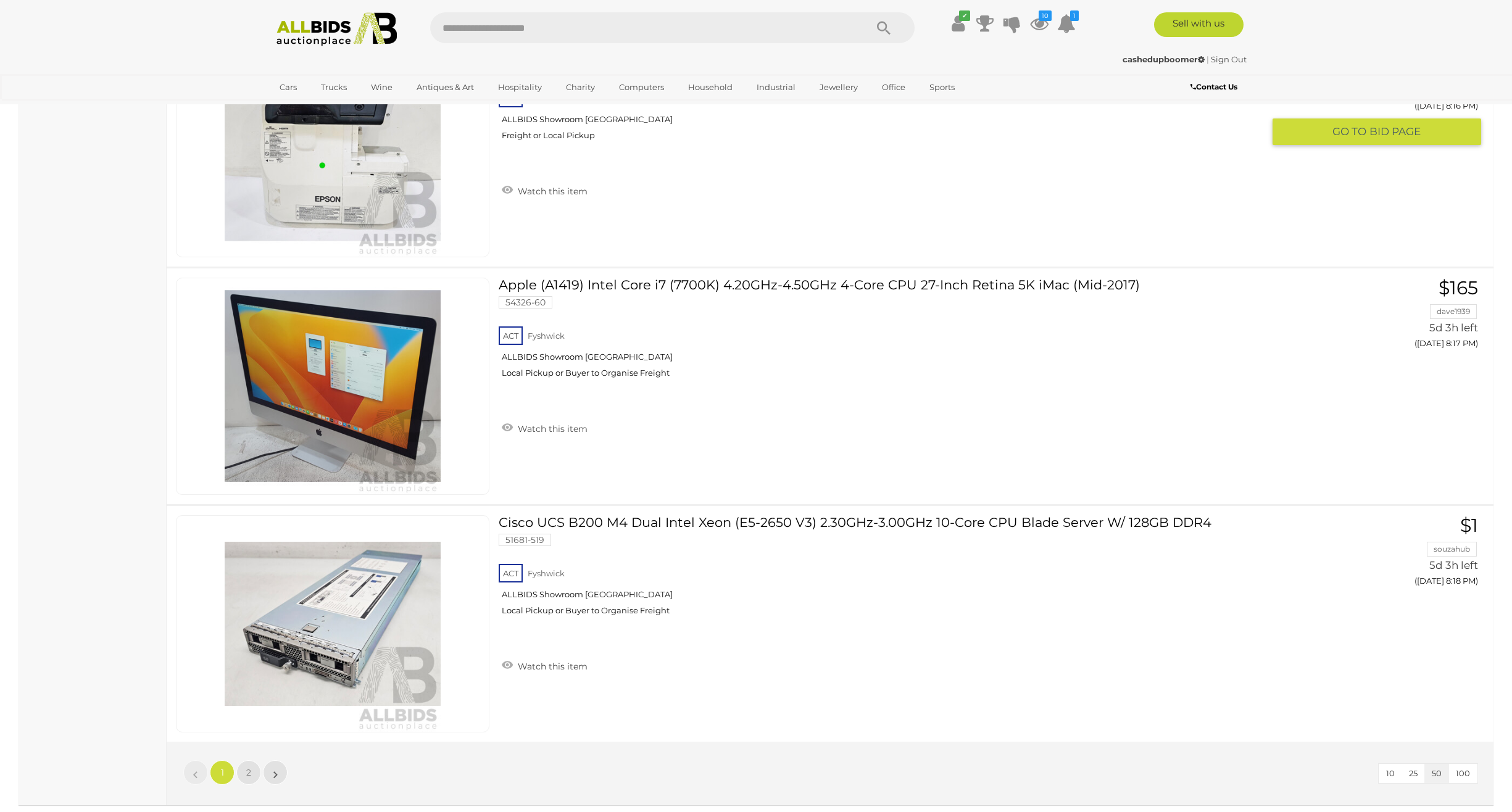
scroll to position [11727, 0]
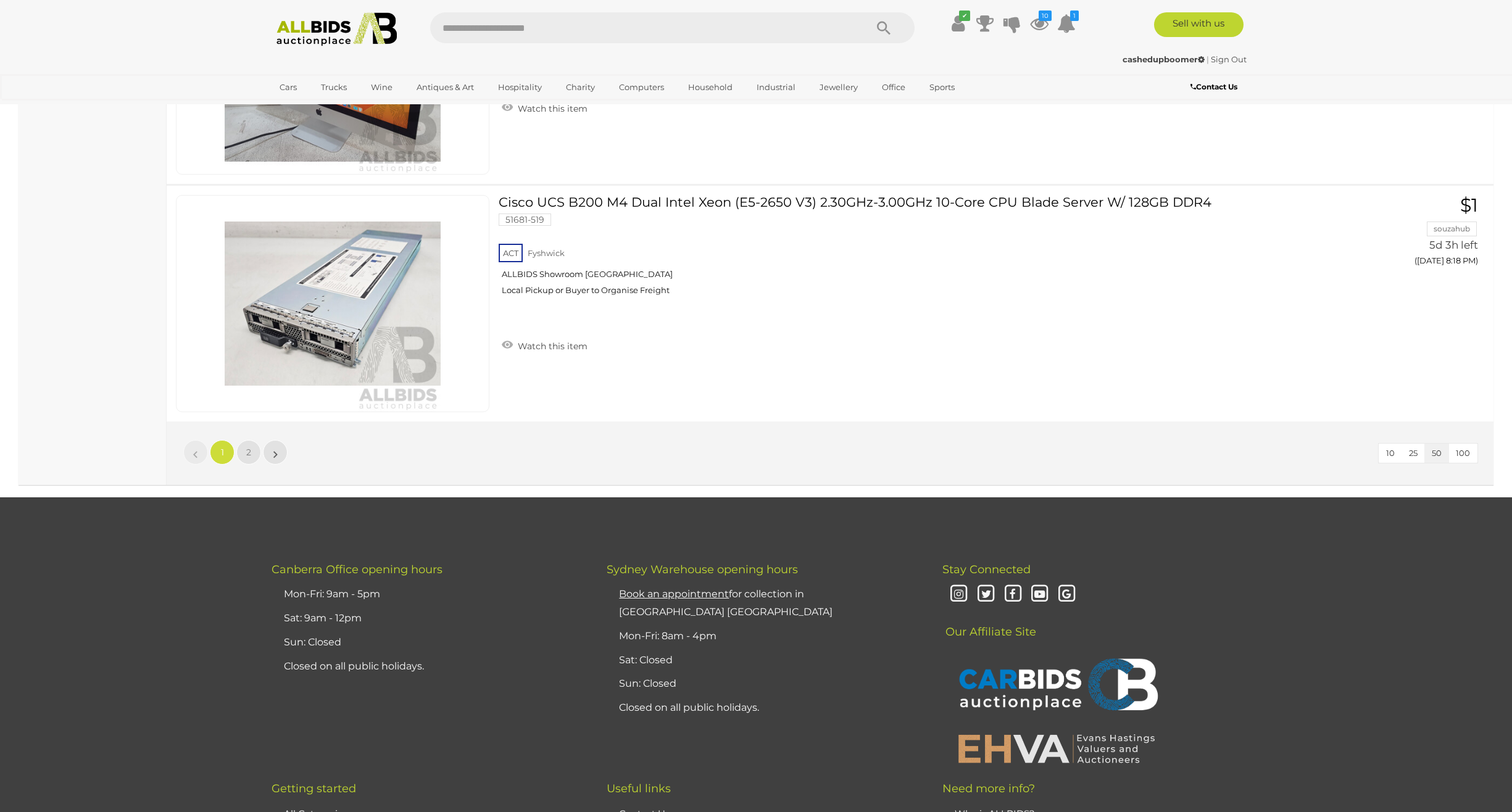
click at [359, 34] on img at bounding box center [337, 30] width 134 height 34
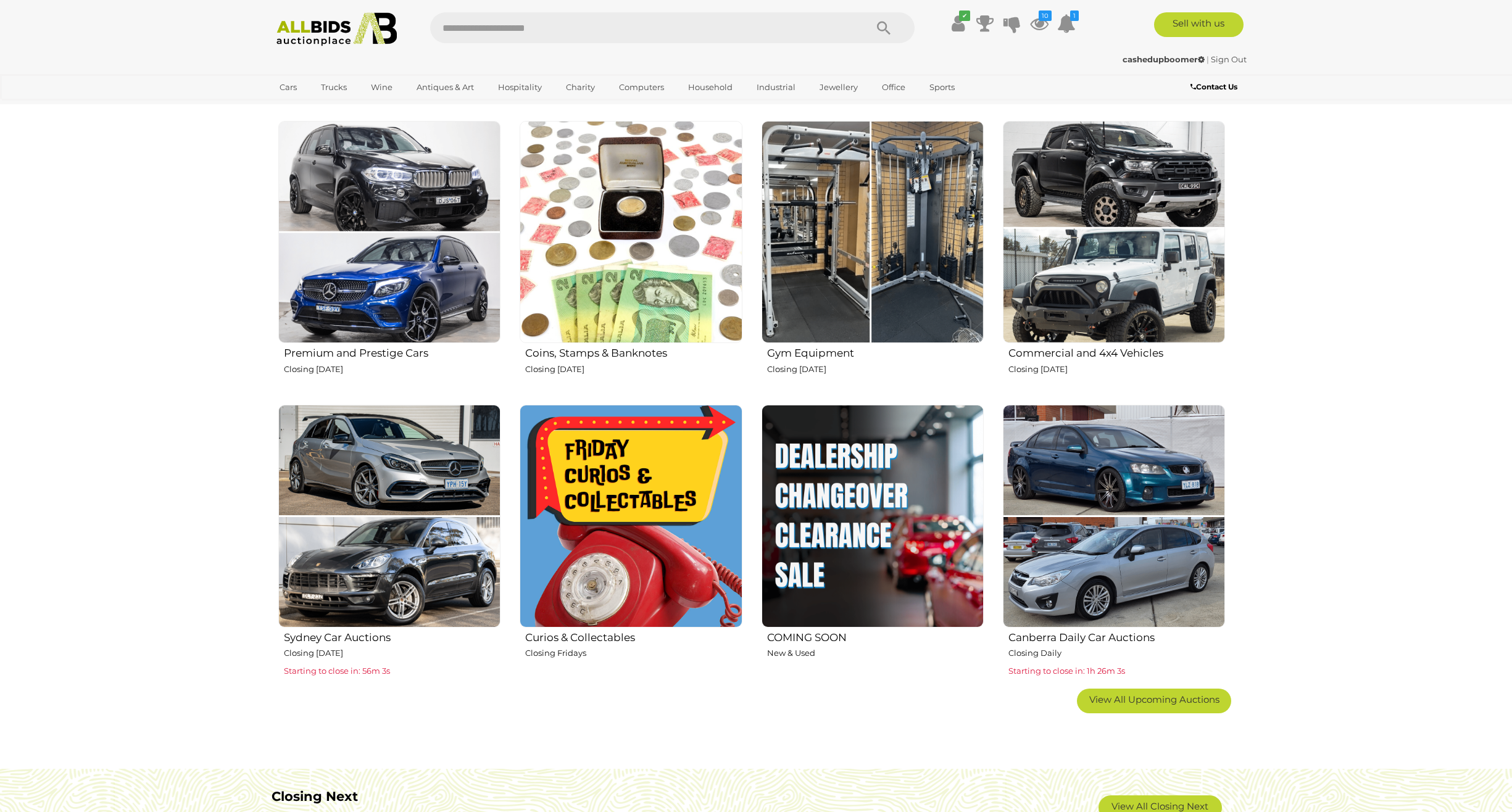
scroll to position [555, 0]
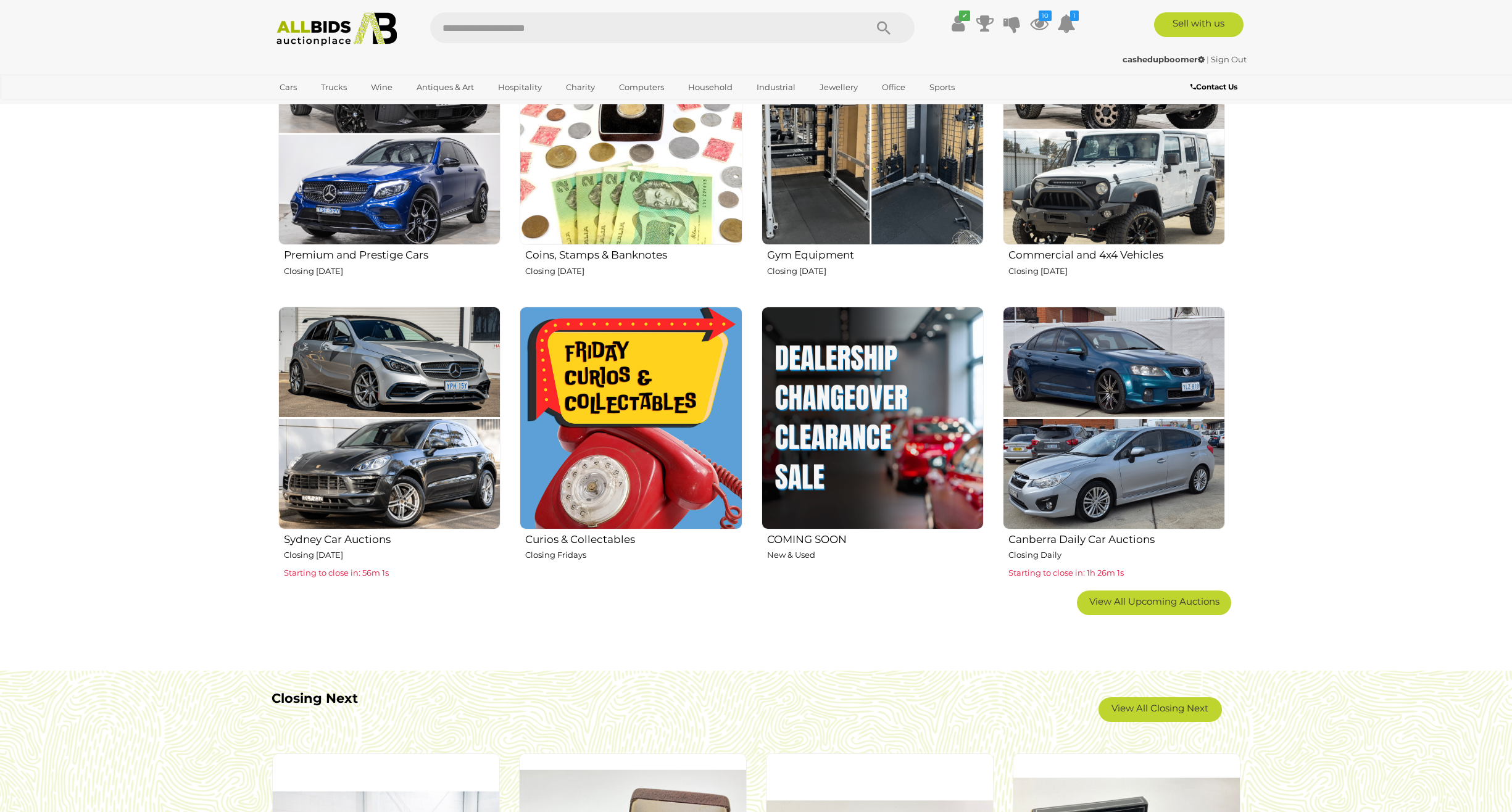
click at [1102, 465] on img at bounding box center [1113, 417] width 222 height 222
